Goal: Information Seeking & Learning: Find specific fact

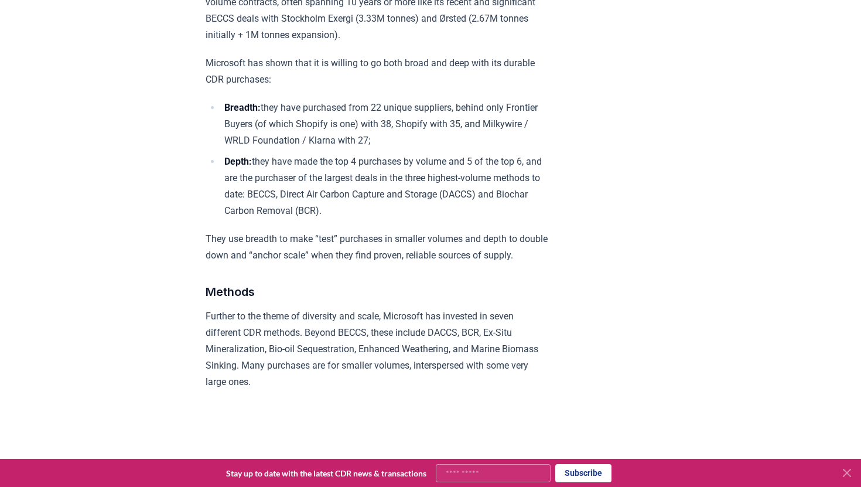
scroll to position [1039, 0]
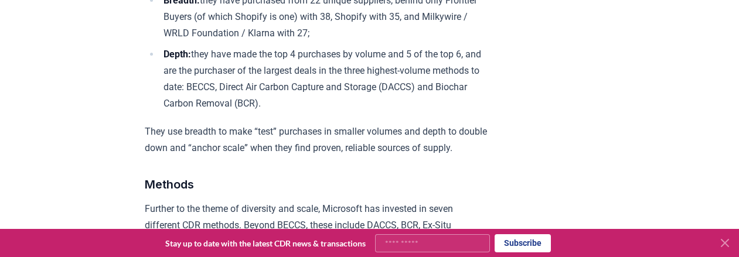
scroll to position [1149, 0]
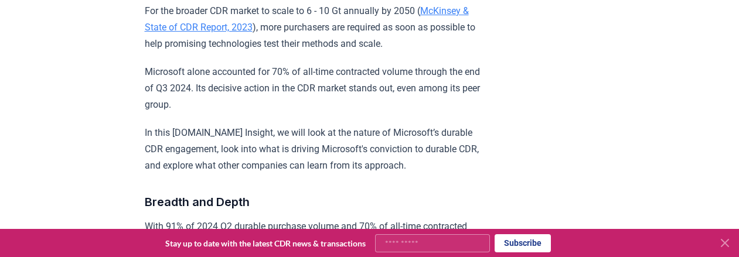
scroll to position [400, 0]
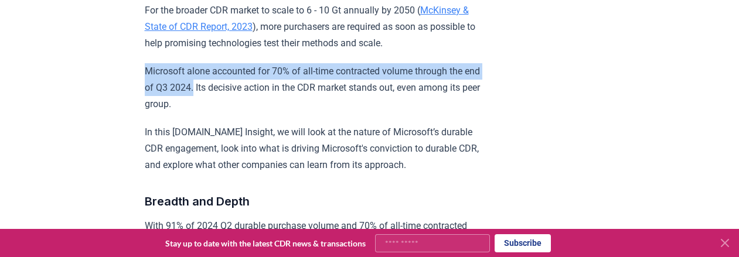
drag, startPoint x: 168, startPoint y: 121, endPoint x: 144, endPoint y: 101, distance: 31.7
copy p "Microsoft alone accounted for 70% of all-time contracted volume through the end…"
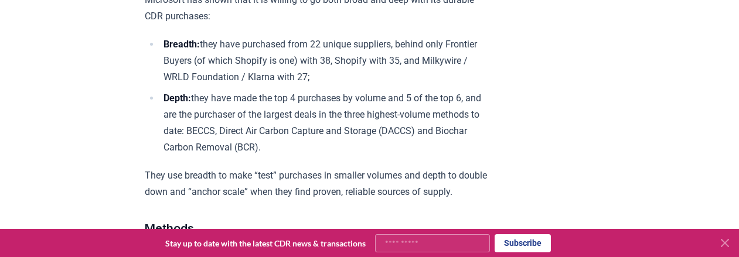
scroll to position [1103, 0]
